Goal: Task Accomplishment & Management: Manage account settings

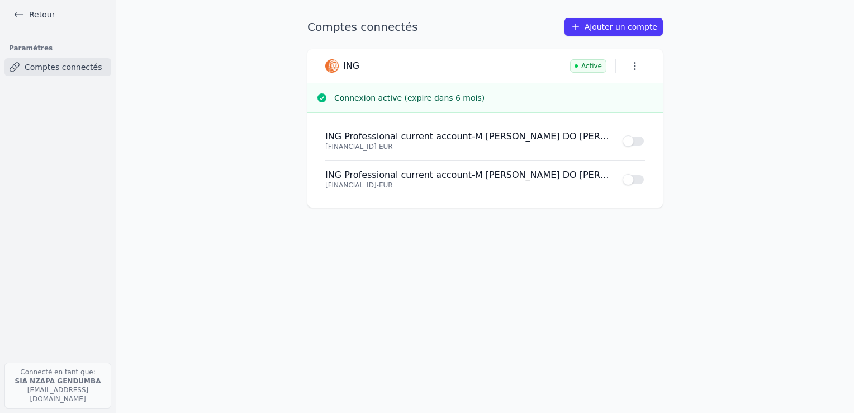
click at [47, 15] on link "Retour" at bounding box center [34, 15] width 50 height 16
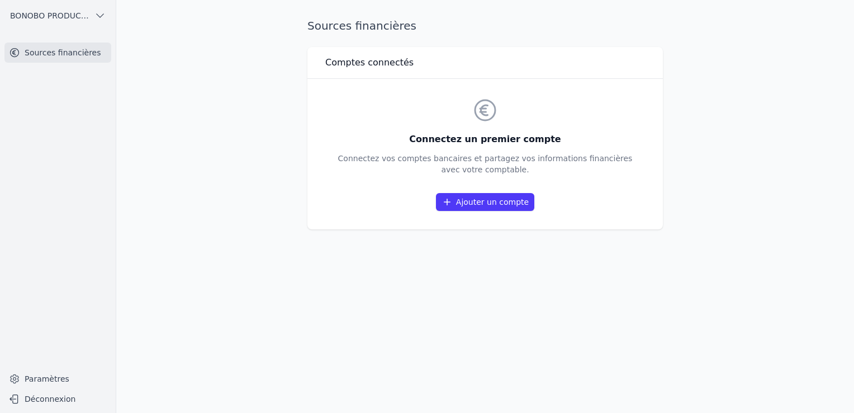
click at [56, 13] on span "BONOBO PRODUCTIONS & LOGISTICS SPRL" at bounding box center [50, 15] width 80 height 11
click at [51, 70] on link "DMG-TRANS SRL" at bounding box center [55, 63] width 107 height 22
click at [514, 200] on link "Ajouter un compte" at bounding box center [485, 202] width 98 height 18
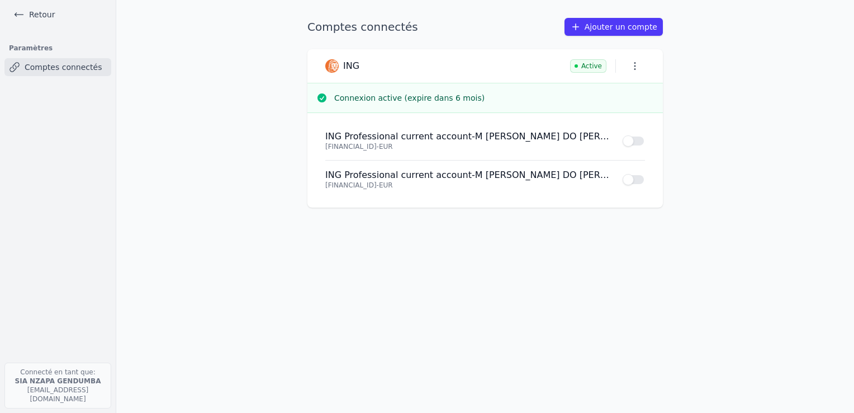
click at [37, 8] on link "Retour" at bounding box center [34, 15] width 50 height 16
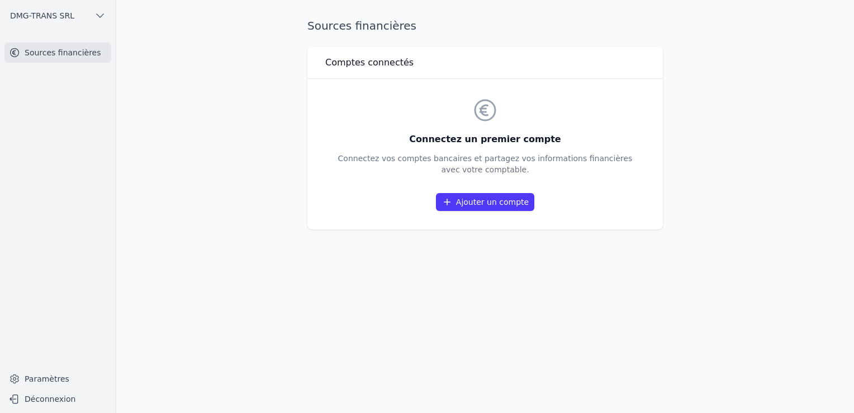
click at [101, 21] on button "DMG-TRANS SRL" at bounding box center [57, 16] width 107 height 18
click at [77, 48] on link "BONOBO PRODUCTIONS & LOGISTICS SPRL" at bounding box center [55, 40] width 107 height 23
click at [479, 196] on link "Ajouter un compte" at bounding box center [485, 202] width 98 height 18
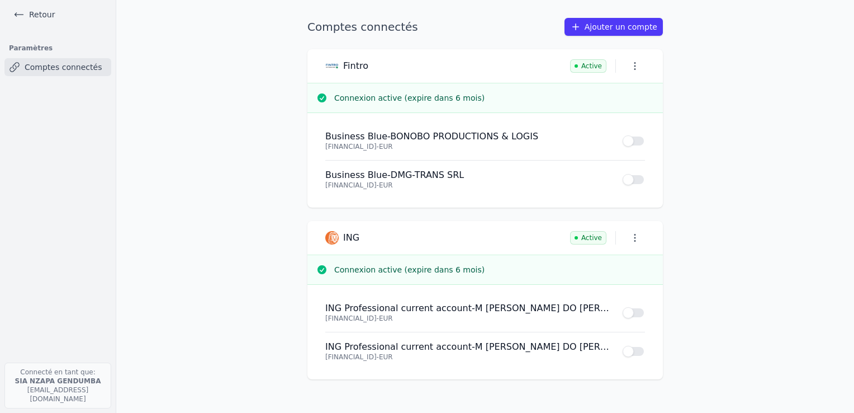
click at [42, 17] on link "Retour" at bounding box center [34, 15] width 50 height 16
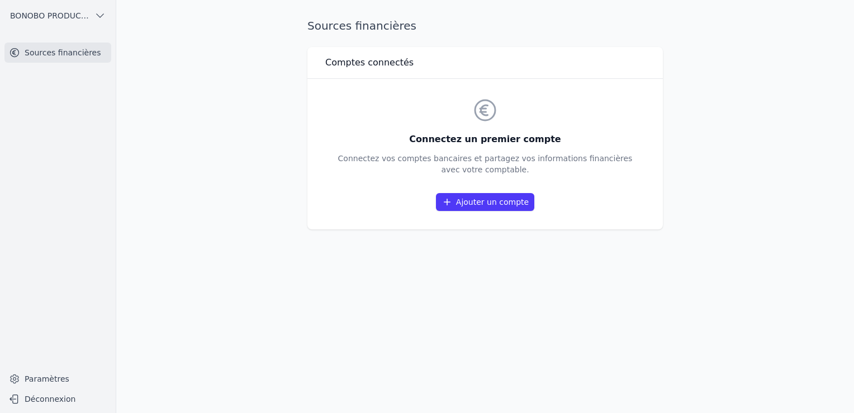
click at [48, 33] on div "BONOBO PRODUCTIONS & LOGISTICS SPRL Sources financières Paramètres Déconnexion" at bounding box center [58, 206] width 116 height 413
click at [52, 15] on span "BONOBO PRODUCTIONS & LOGISTICS SPRL" at bounding box center [50, 15] width 80 height 11
click at [54, 55] on link "DMG-TRANS SRL" at bounding box center [55, 63] width 107 height 22
click at [484, 206] on link "Ajouter un compte" at bounding box center [485, 202] width 98 height 18
